Goal: Information Seeking & Learning: Learn about a topic

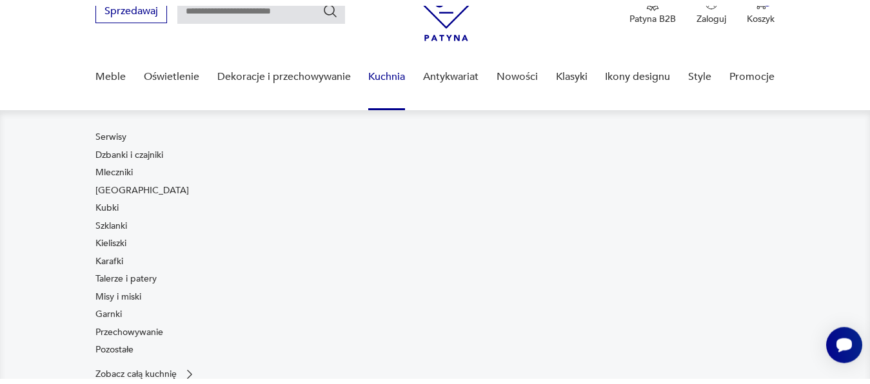
scroll to position [66, 0]
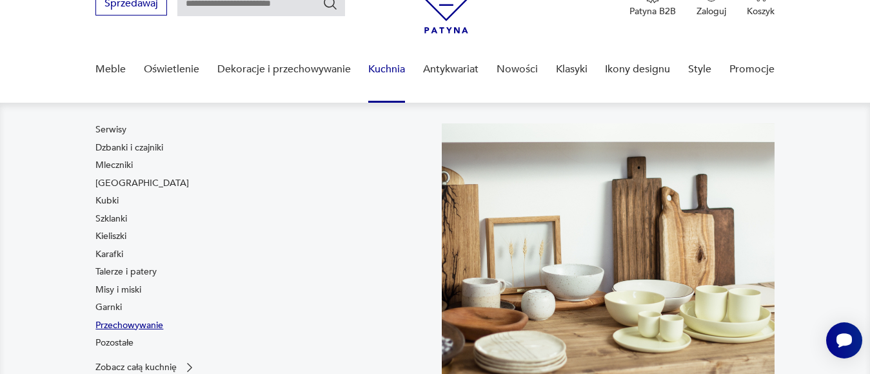
click at [155, 324] on link "Przechowywanie" at bounding box center [129, 325] width 68 height 13
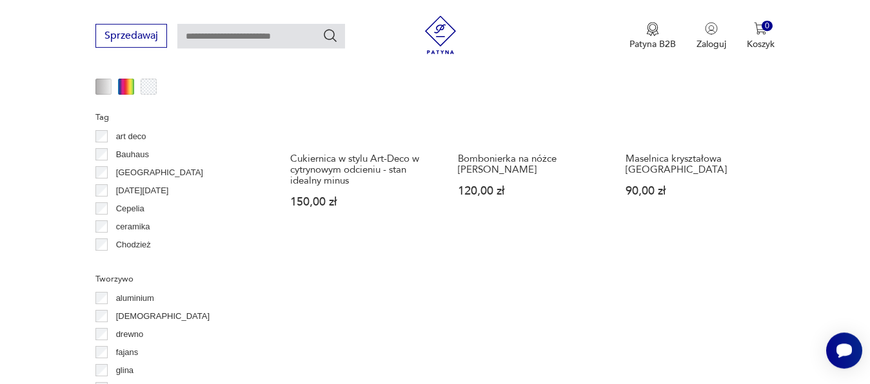
scroll to position [1350, 0]
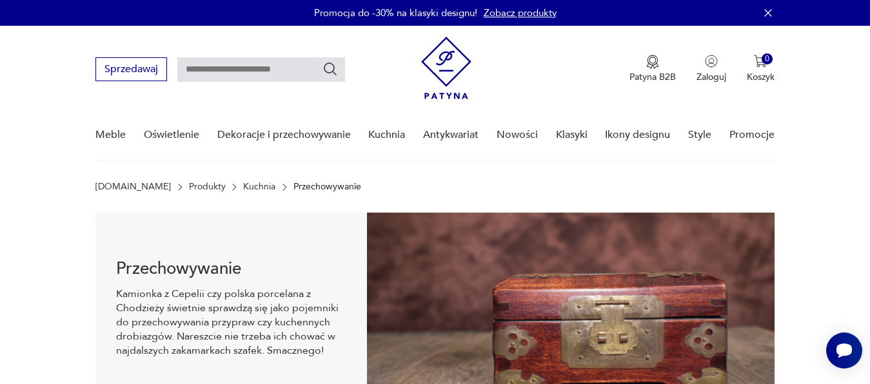
click at [269, 68] on input "text" at bounding box center [261, 69] width 168 height 25
type input "**********"
click at [334, 70] on icon "Szukaj" at bounding box center [330, 69] width 13 height 13
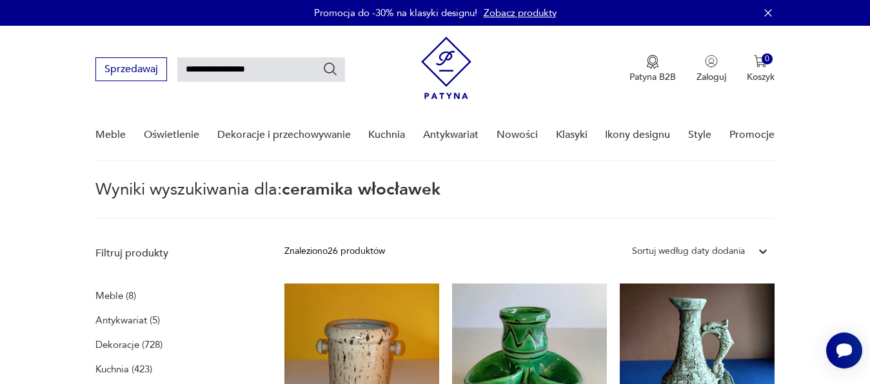
type input "**********"
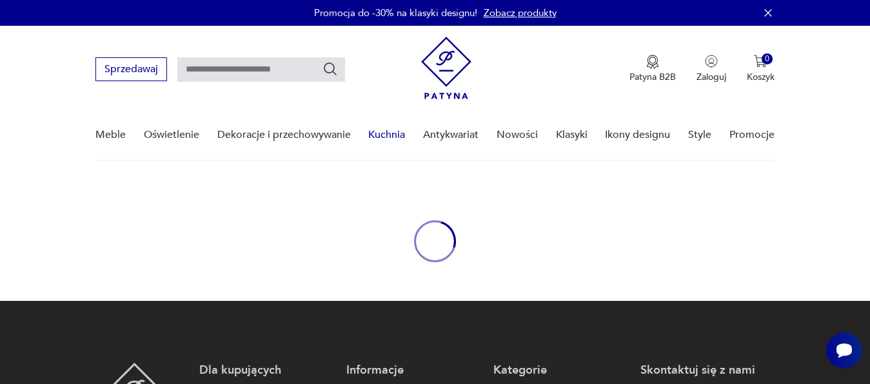
type input "**********"
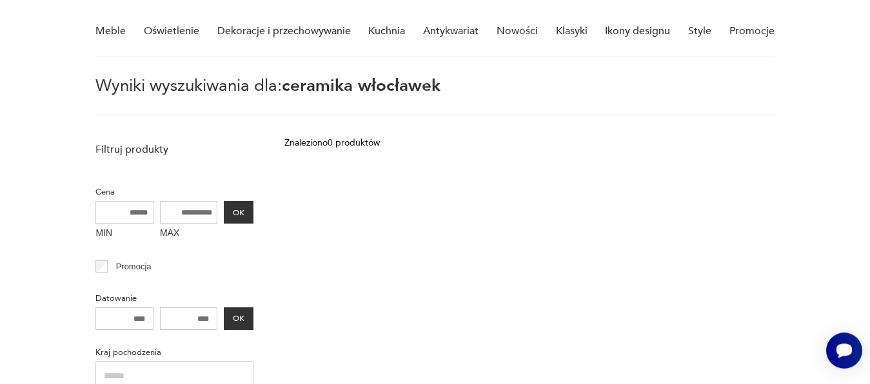
scroll to position [50, 0]
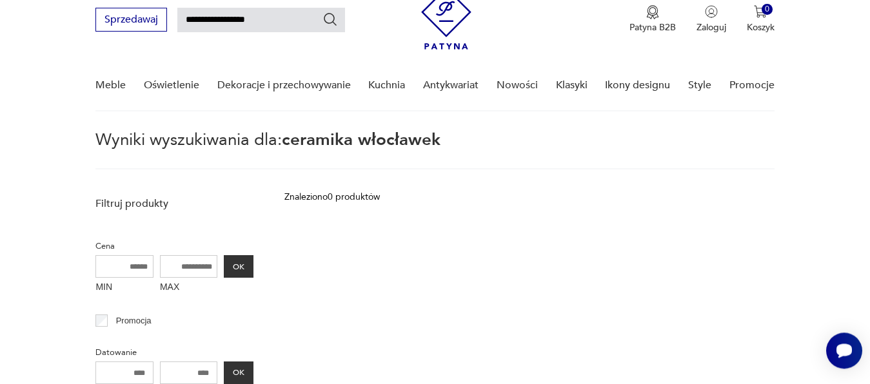
drag, startPoint x: 226, startPoint y: 19, endPoint x: 303, endPoint y: 23, distance: 76.8
click at [300, 21] on input "**********" at bounding box center [261, 20] width 168 height 25
type input "********"
click at [330, 20] on icon "Szukaj" at bounding box center [330, 19] width 15 height 15
type input "********"
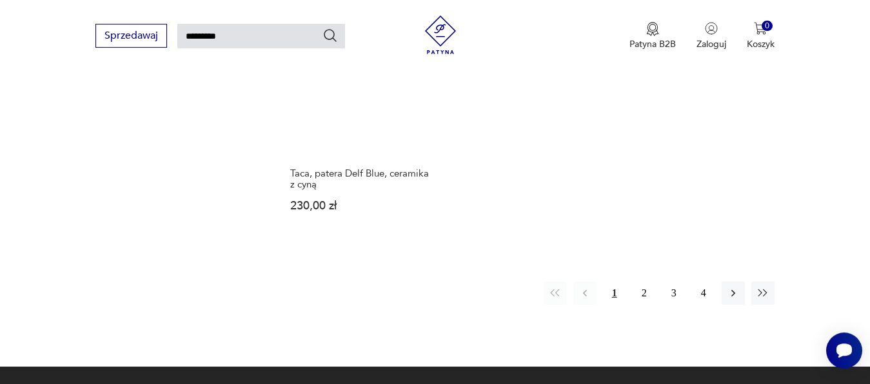
scroll to position [1657, 0]
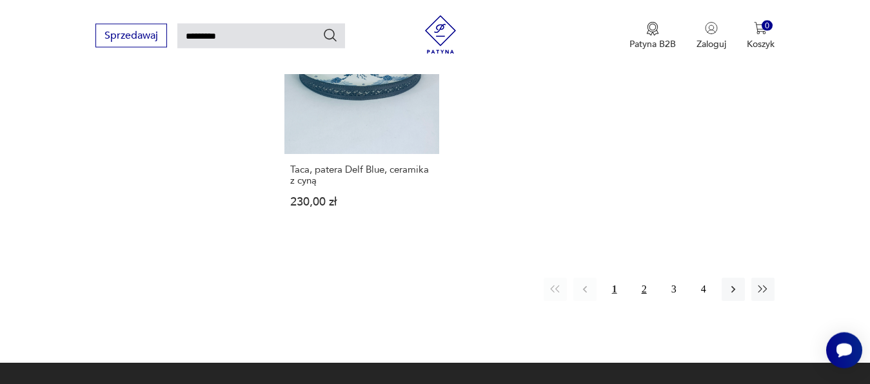
click at [647, 280] on button "2" at bounding box center [644, 289] width 23 height 23
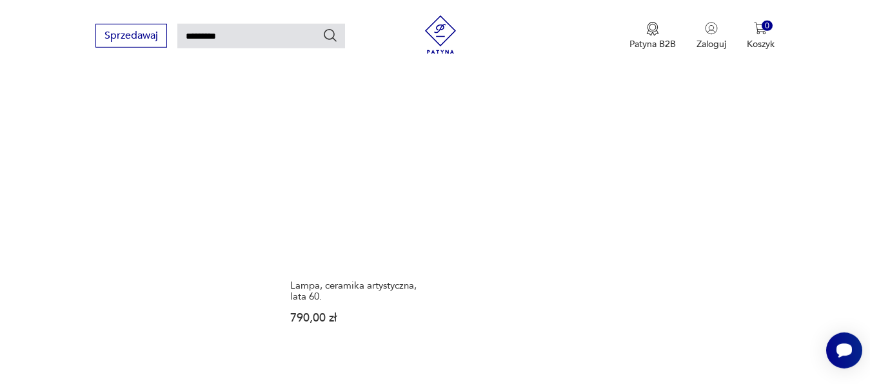
scroll to position [1561, 0]
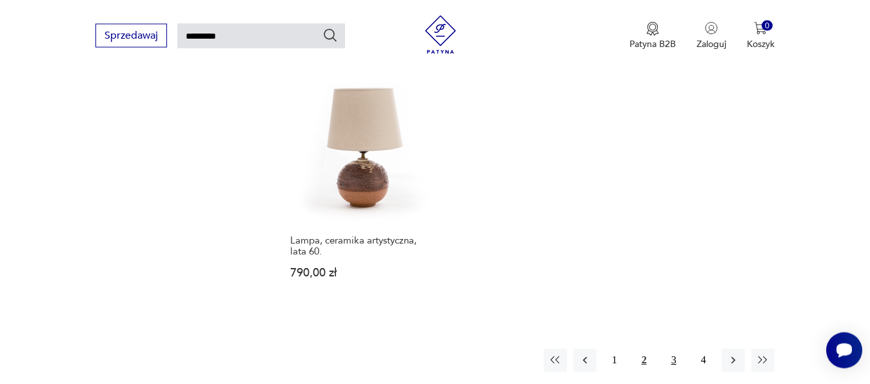
click at [679, 349] on button "3" at bounding box center [674, 360] width 23 height 23
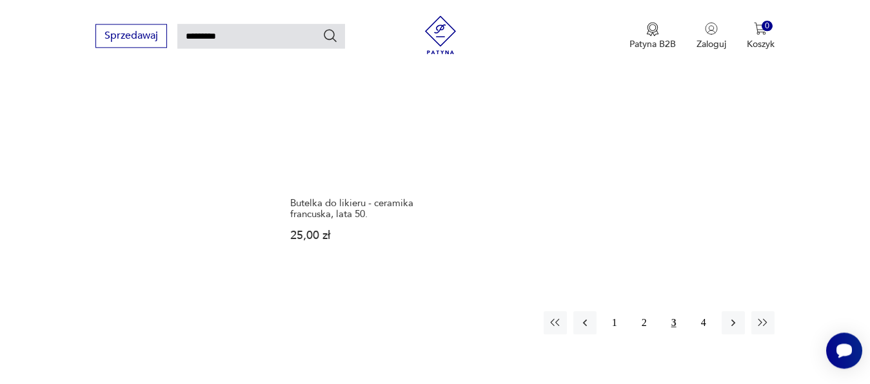
scroll to position [1625, 0]
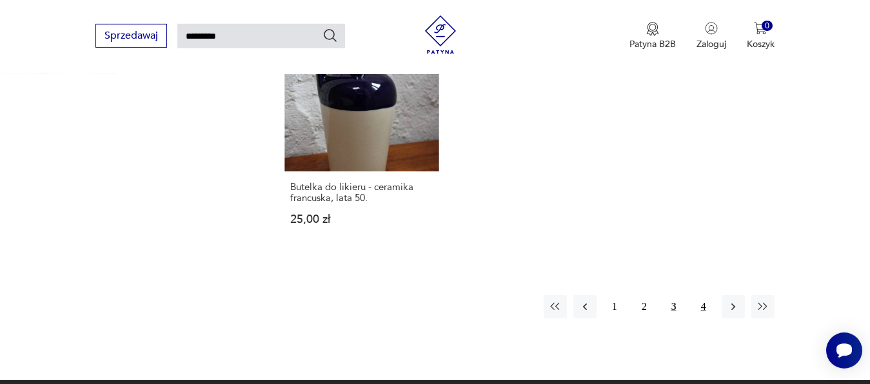
click at [703, 295] on button "4" at bounding box center [703, 306] width 23 height 23
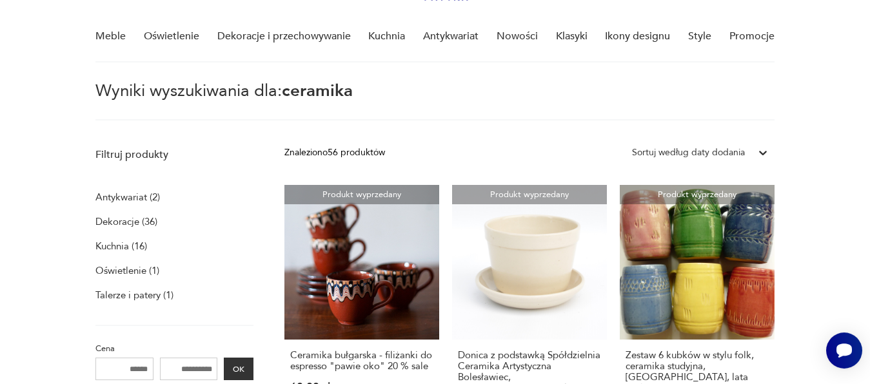
scroll to position [90, 0]
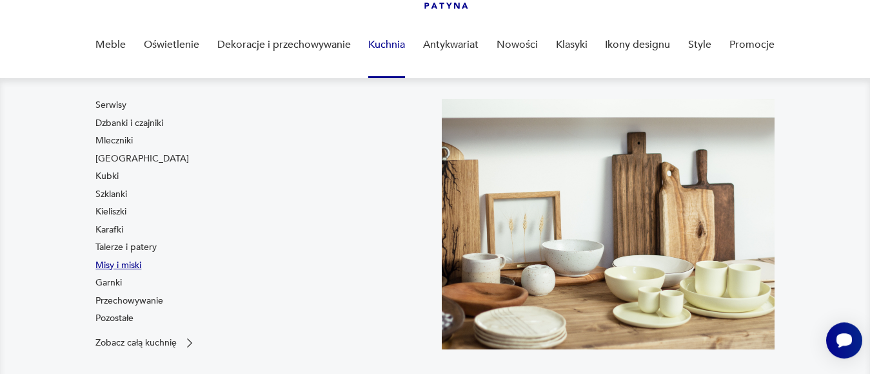
click at [135, 263] on link "Misy i miski" at bounding box center [118, 265] width 46 height 13
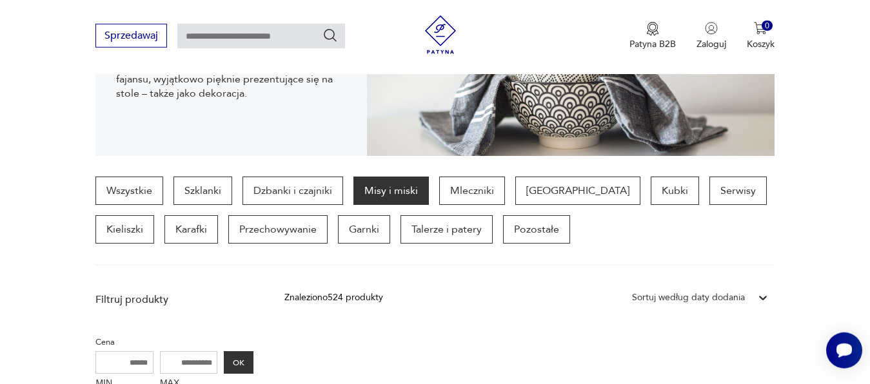
scroll to position [195, 0]
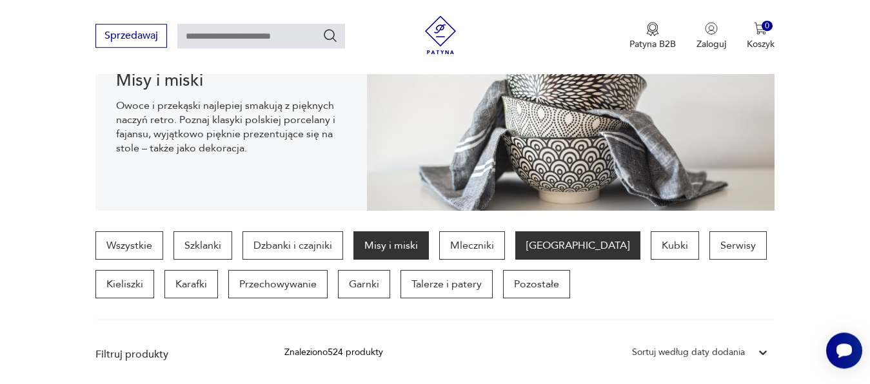
click at [552, 246] on p "[GEOGRAPHIC_DATA]" at bounding box center [577, 246] width 125 height 28
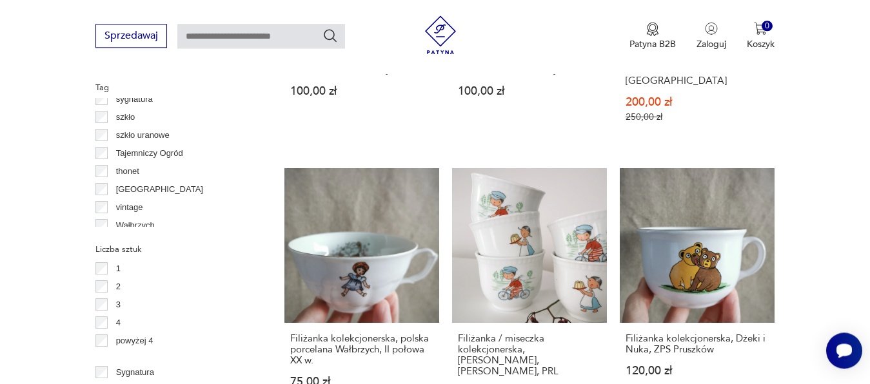
scroll to position [1006, 0]
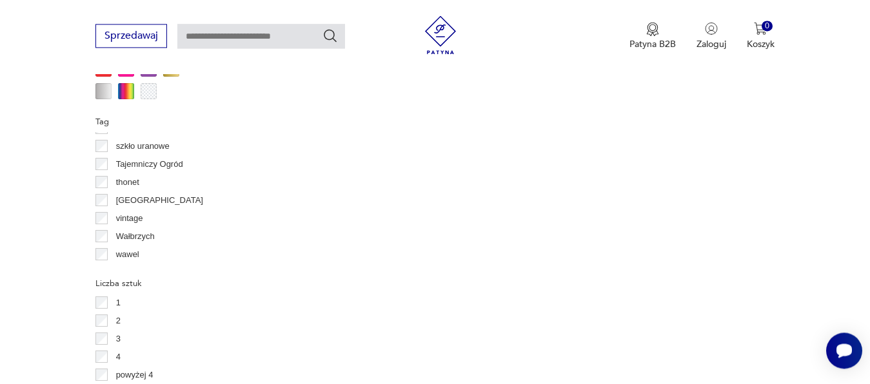
scroll to position [1211, 0]
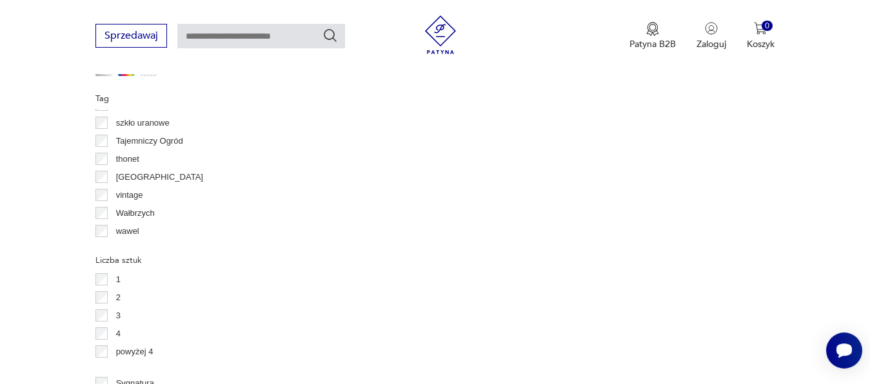
click at [99, 183] on div "[GEOGRAPHIC_DATA]" at bounding box center [174, 177] width 158 height 18
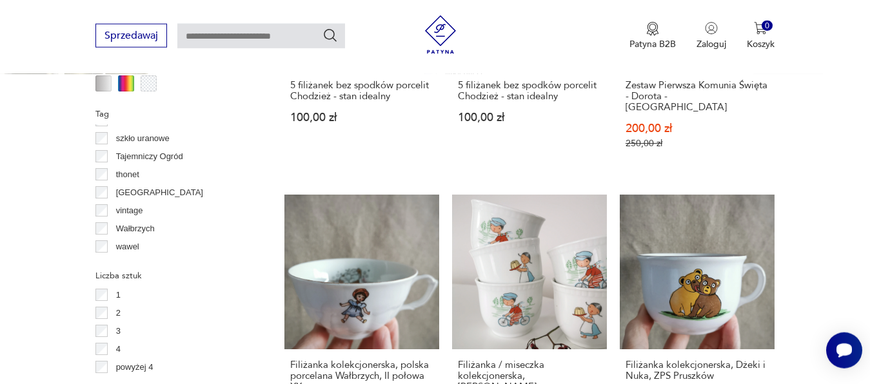
scroll to position [1268, 0]
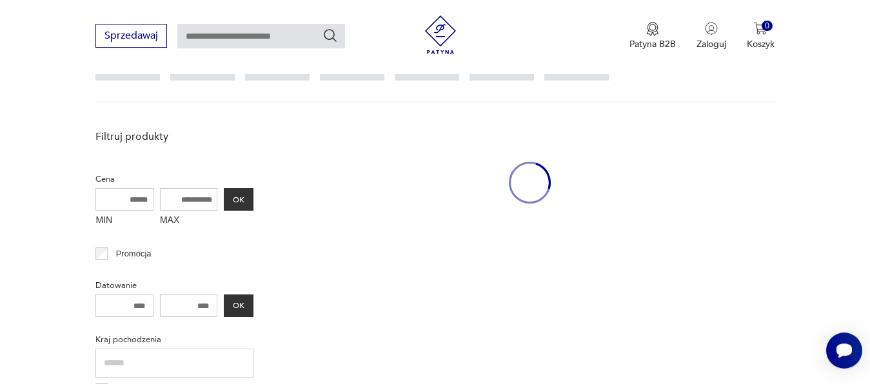
scroll to position [343, 0]
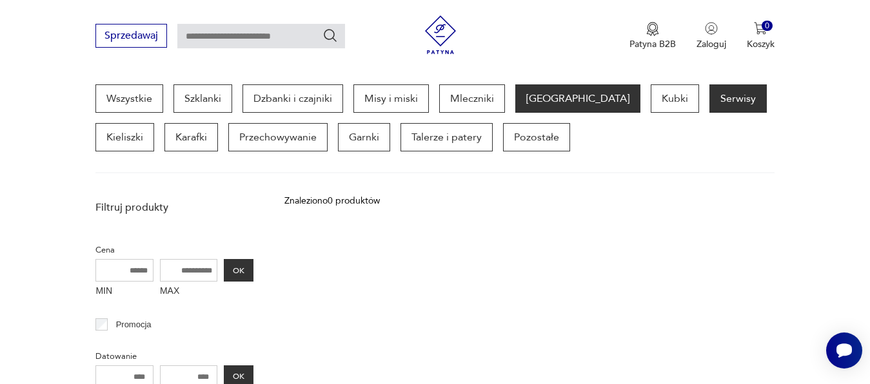
click at [710, 99] on p "Serwisy" at bounding box center [738, 99] width 57 height 28
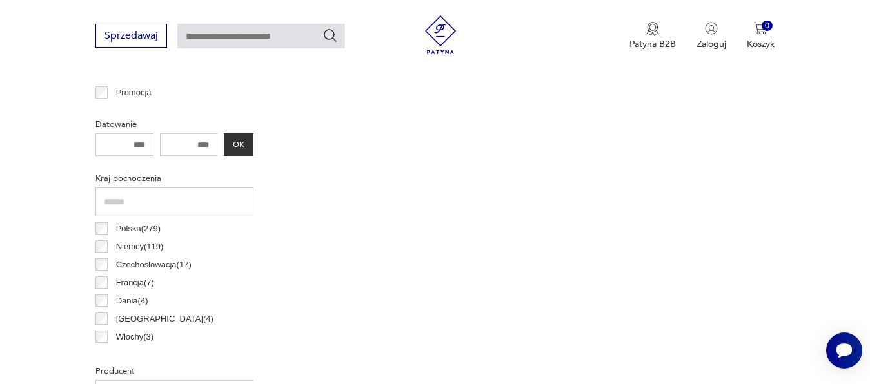
scroll to position [588, 0]
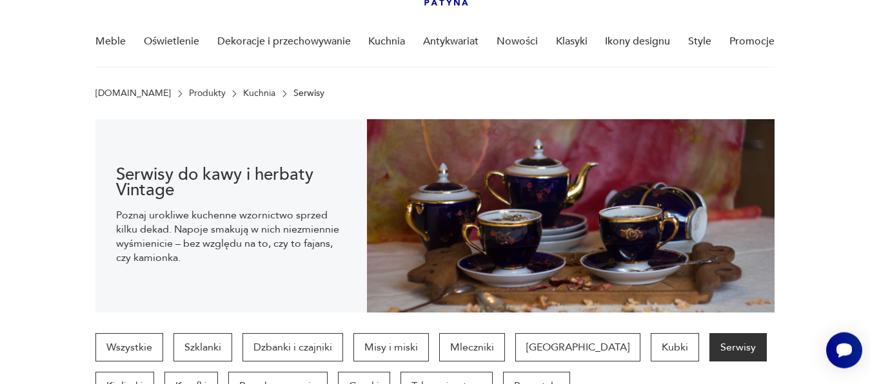
scroll to position [72, 0]
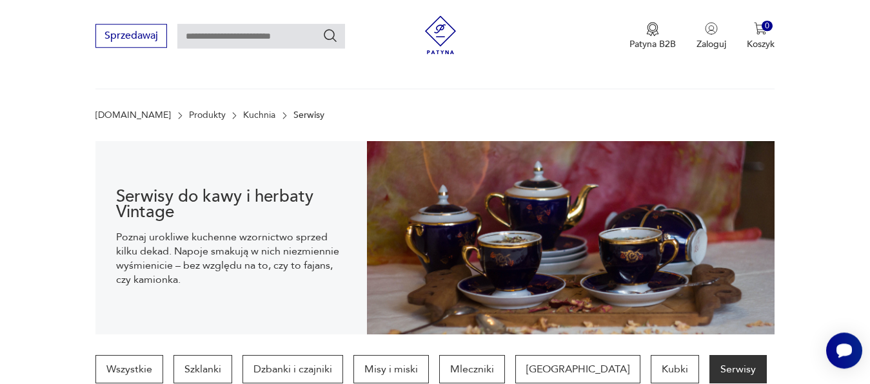
scroll to position [343, 0]
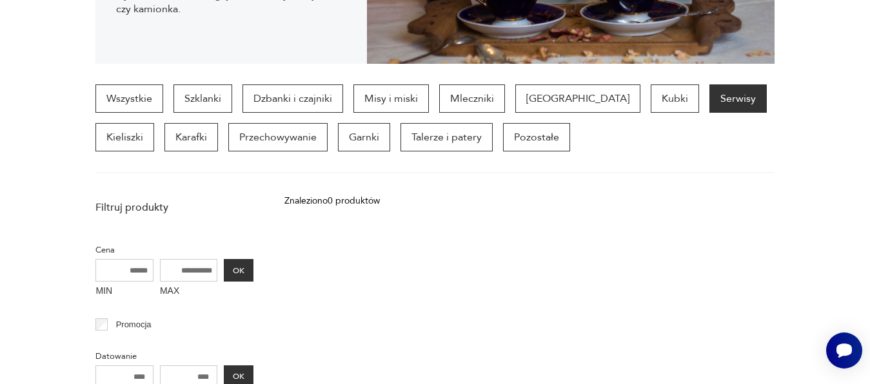
scroll to position [71, 0]
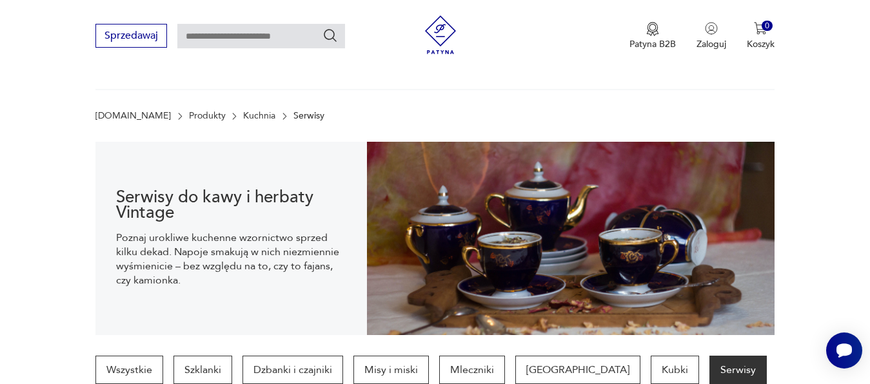
scroll to position [343, 0]
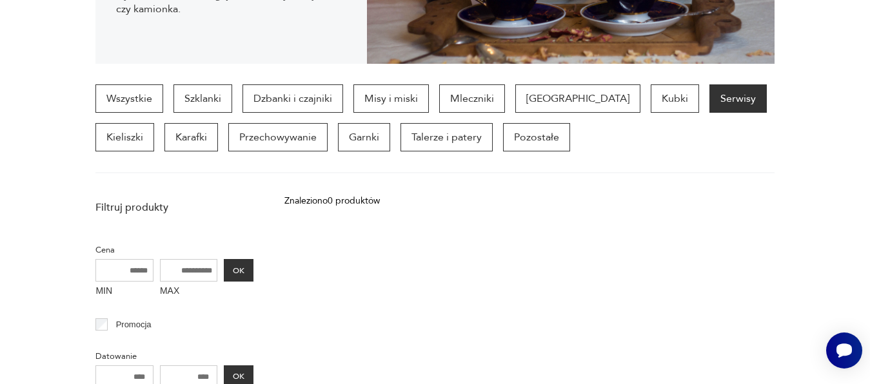
scroll to position [71, 0]
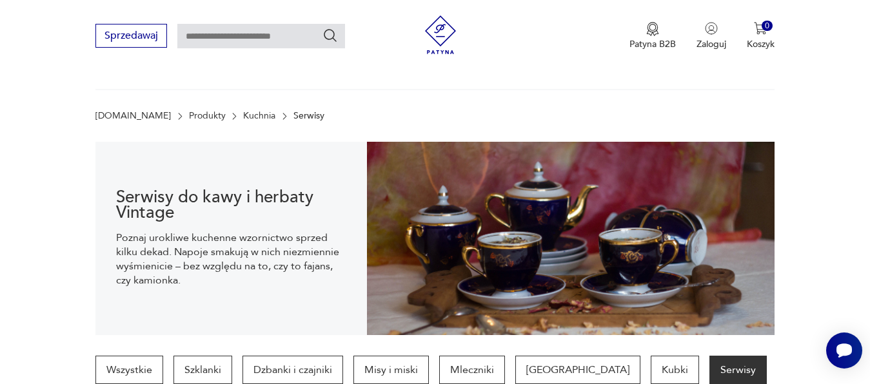
scroll to position [343, 0]
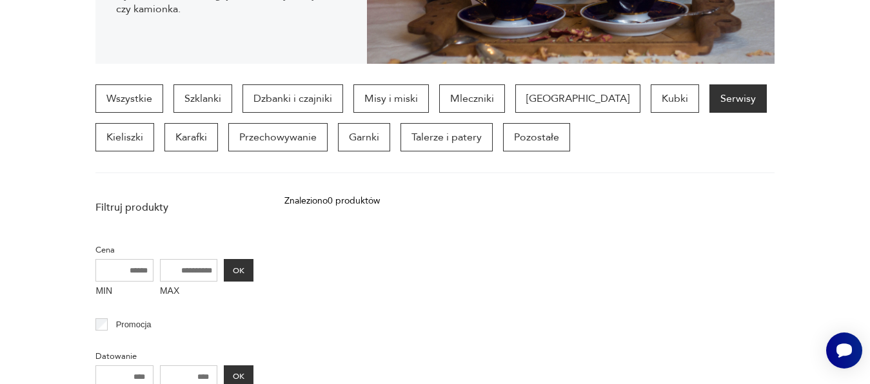
scroll to position [71, 0]
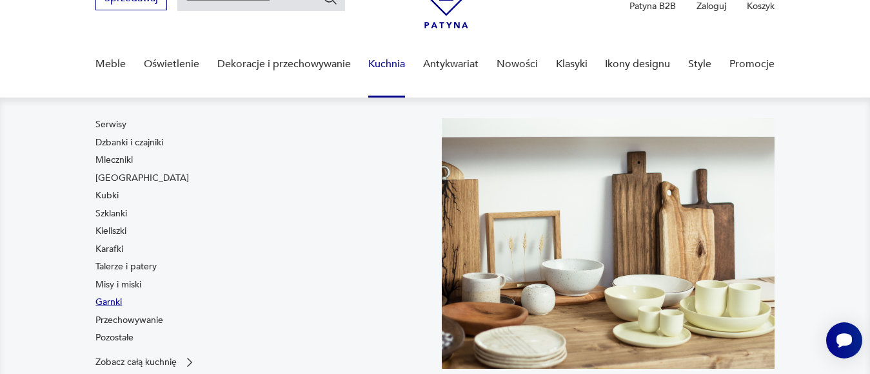
click at [112, 298] on link "Garnki" at bounding box center [108, 301] width 26 height 13
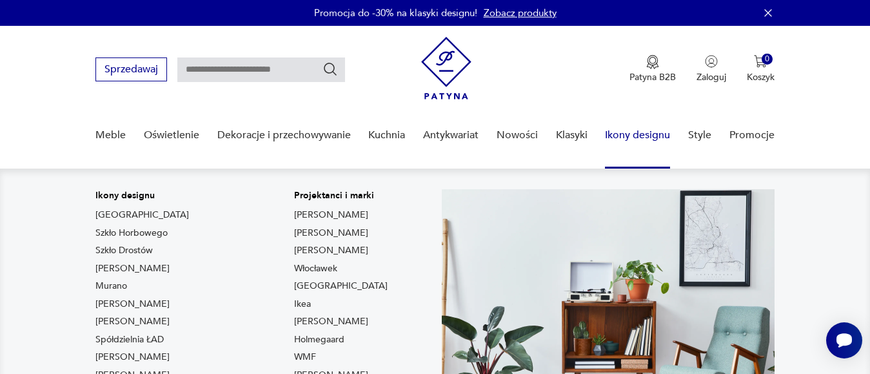
click at [637, 134] on link "Ikony designu" at bounding box center [637, 135] width 65 height 50
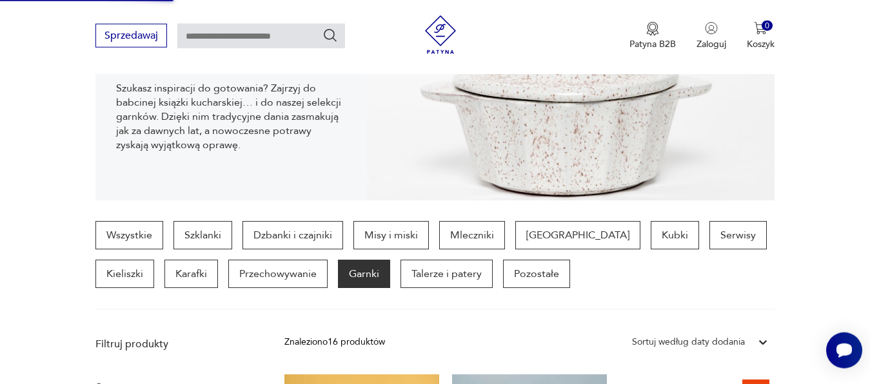
scroll to position [139, 0]
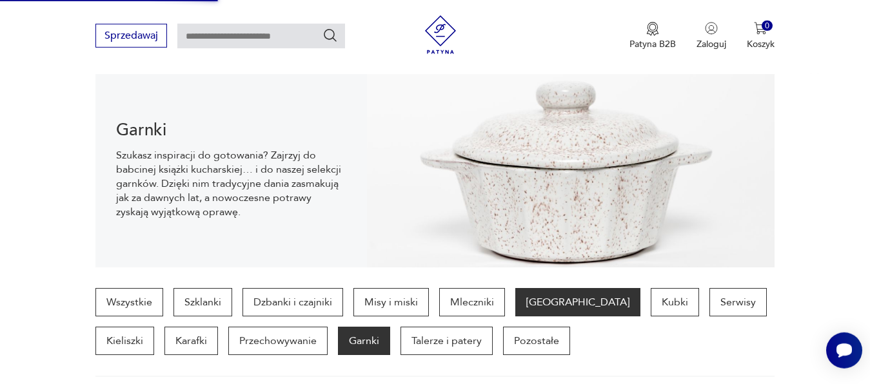
click at [545, 306] on p "[GEOGRAPHIC_DATA]" at bounding box center [577, 302] width 125 height 28
